Goal: Find specific page/section: Find specific page/section

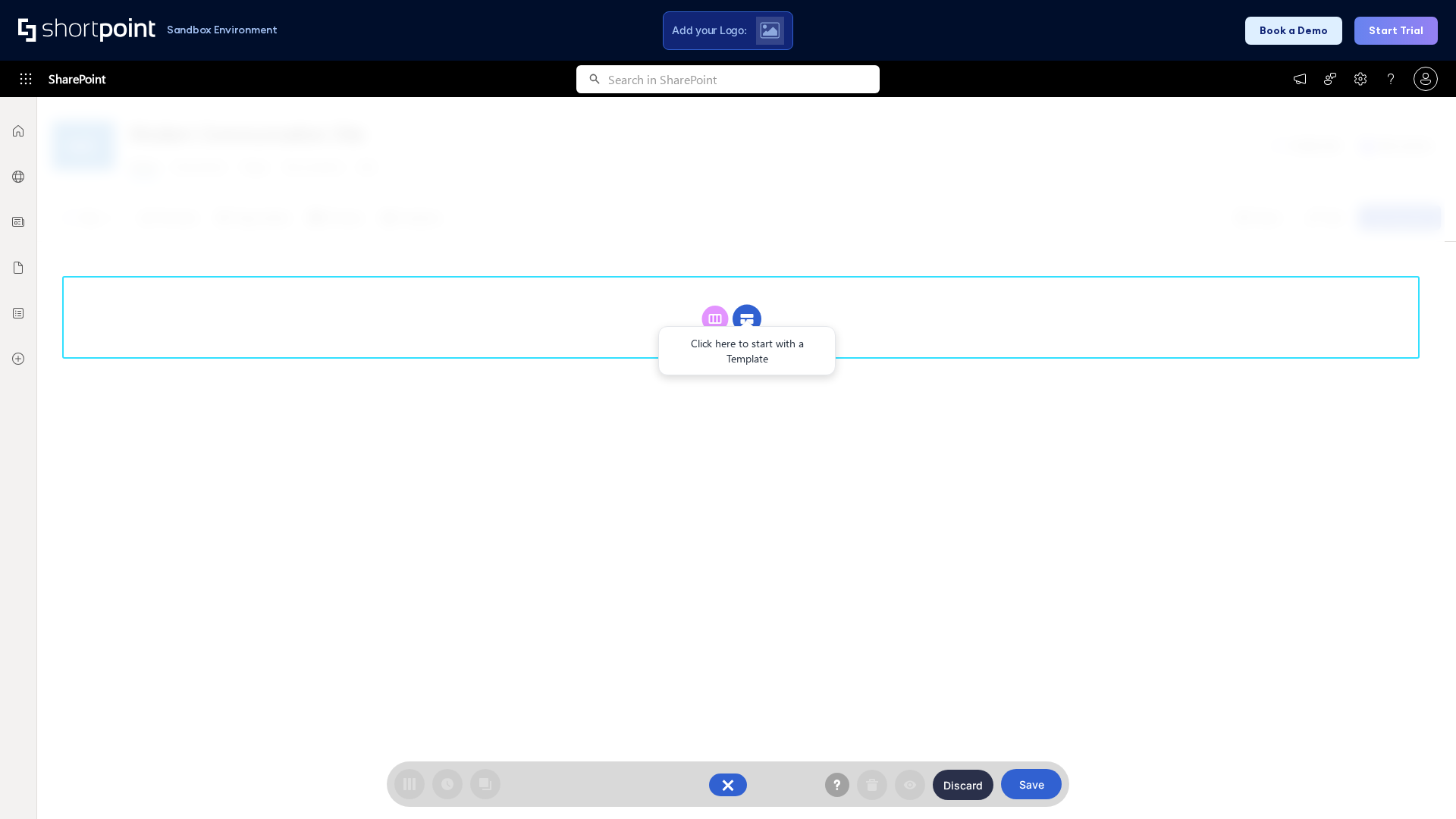
click at [747, 305] on circle at bounding box center [747, 319] width 29 height 29
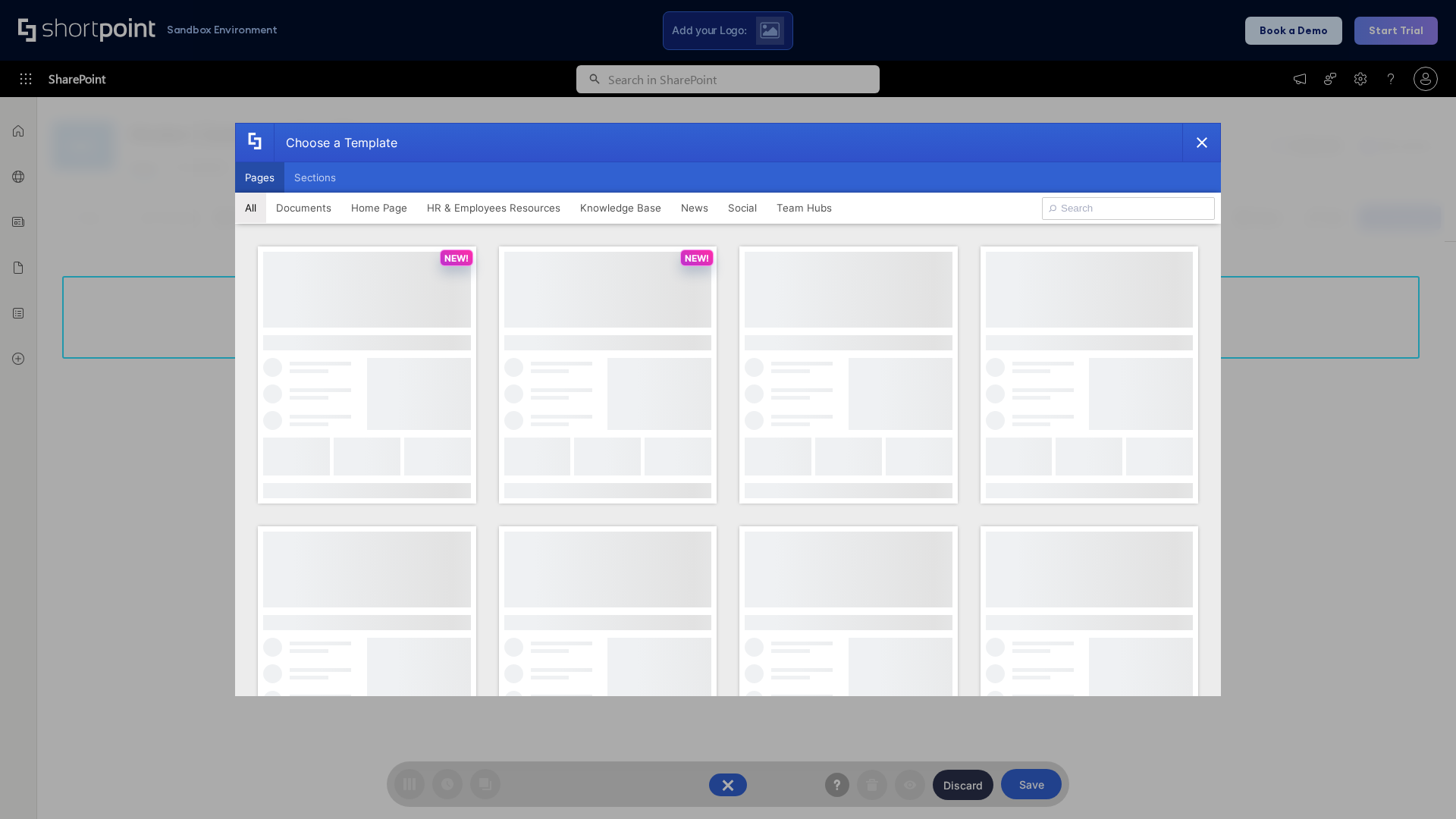
scroll to position [208, 0]
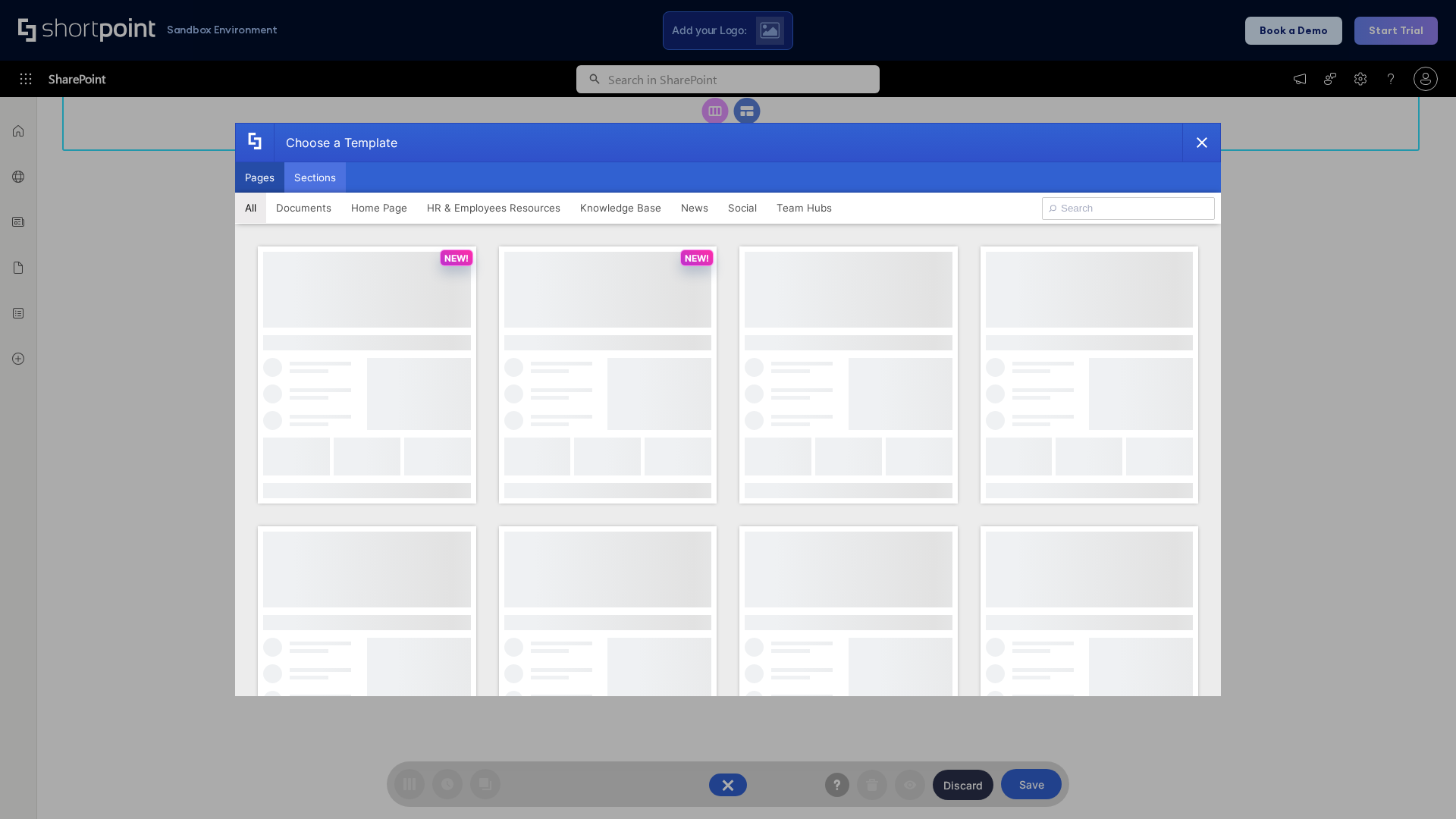
click at [314, 177] on button "Sections" at bounding box center [315, 177] width 62 height 30
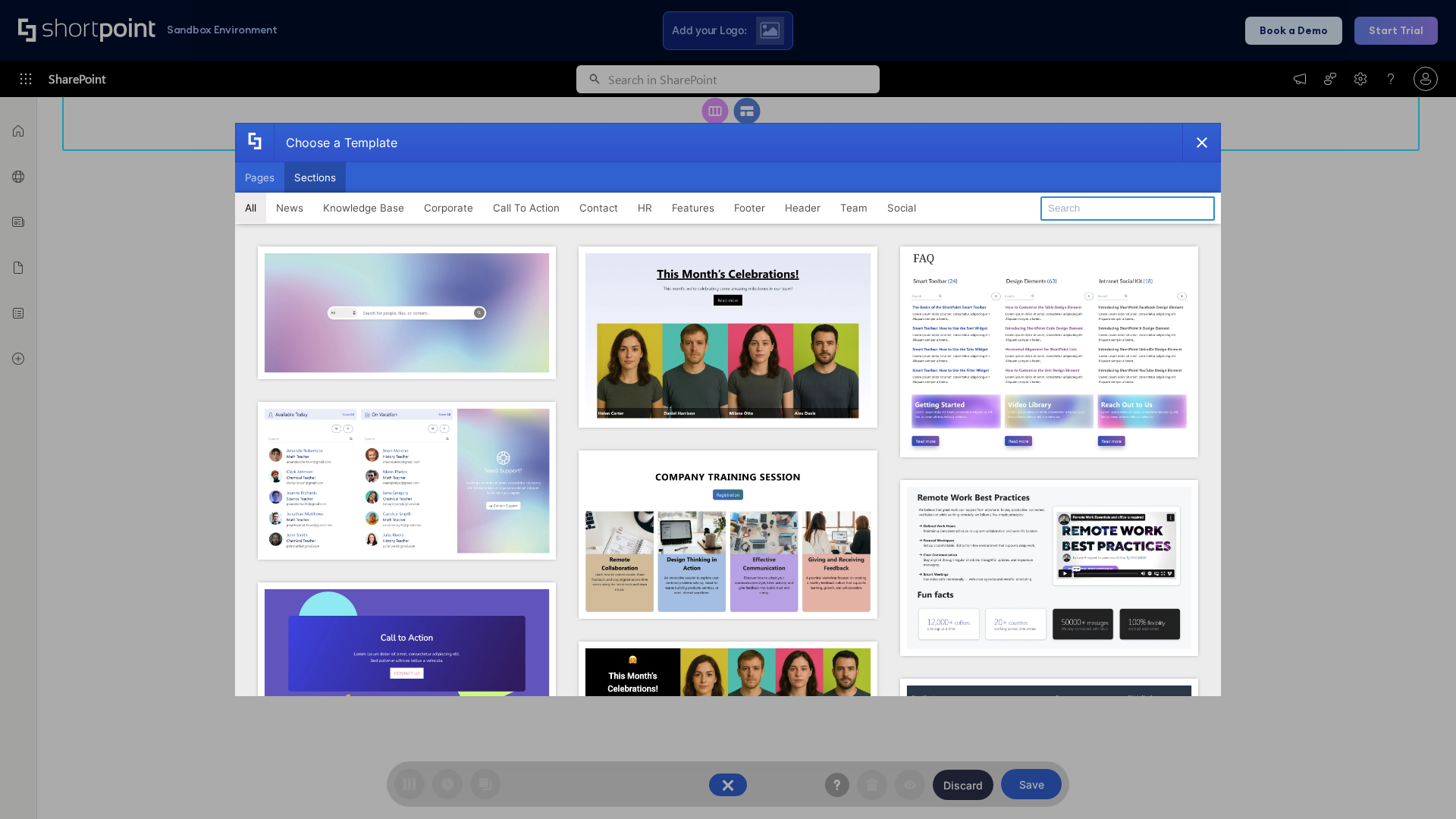
type input "Social Intranet"
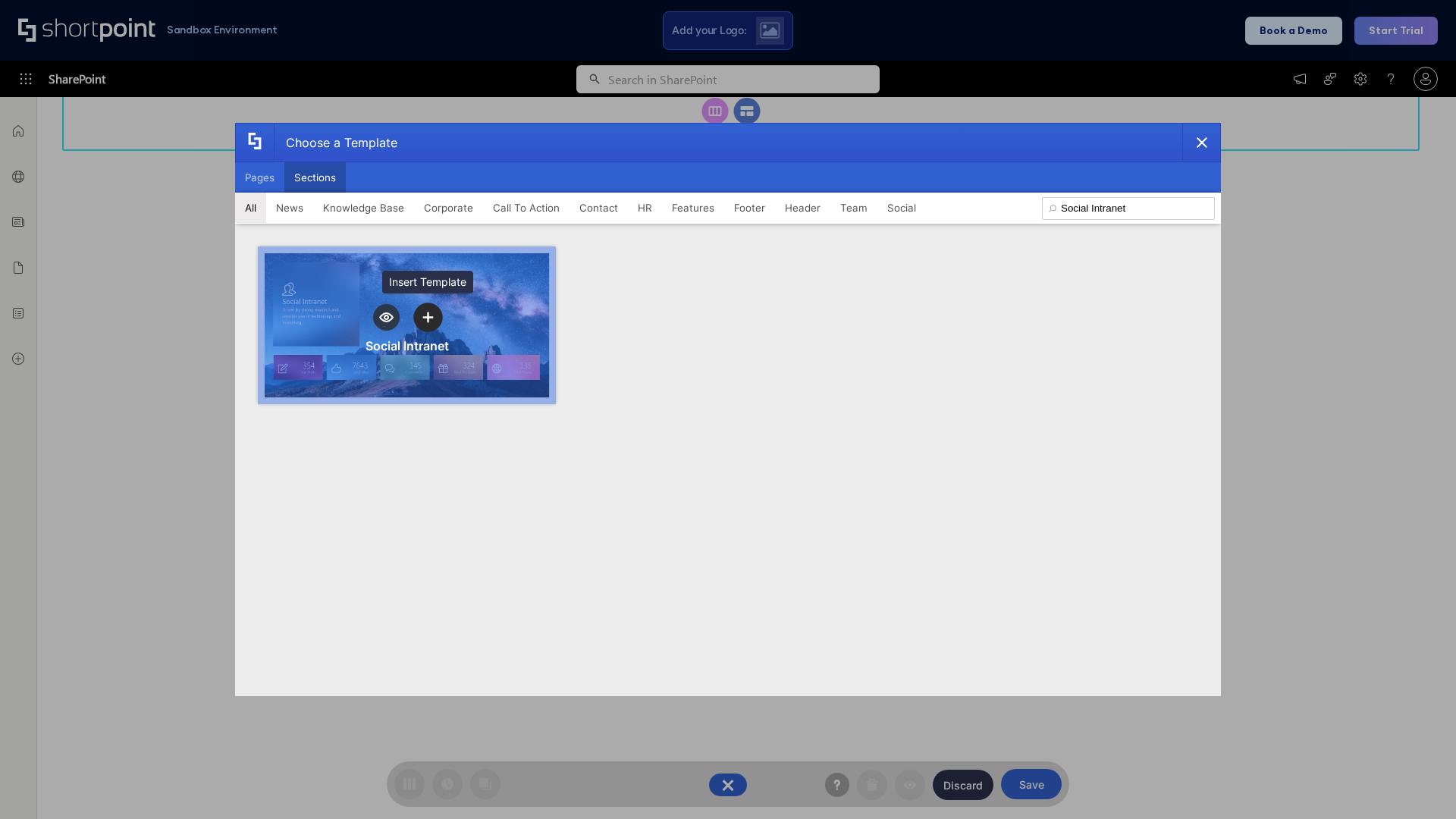
click at [428, 317] on icon "template selector" at bounding box center [428, 318] width 10 height 10
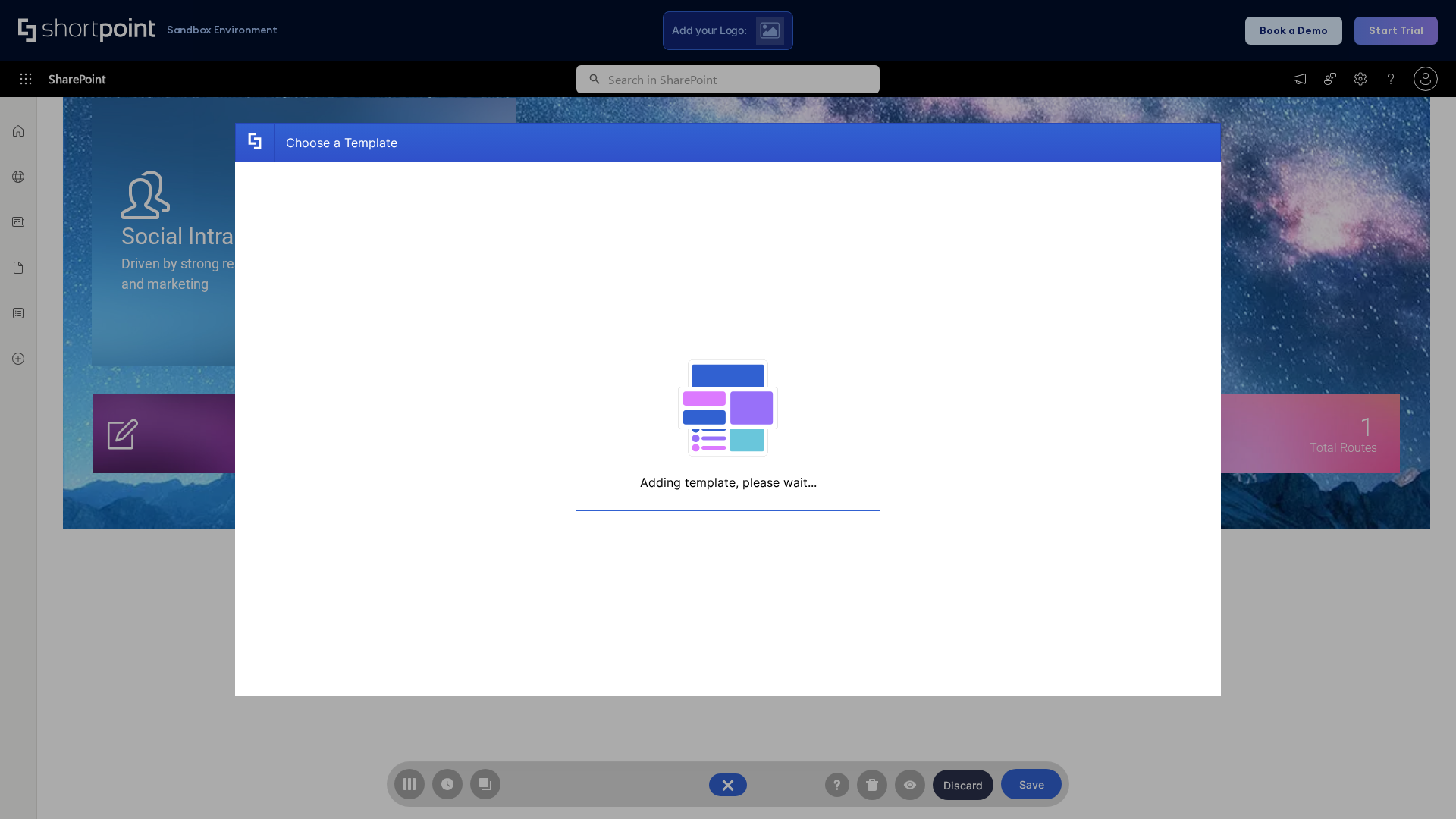
scroll to position [242, 0]
